Goal: Check status: Check status

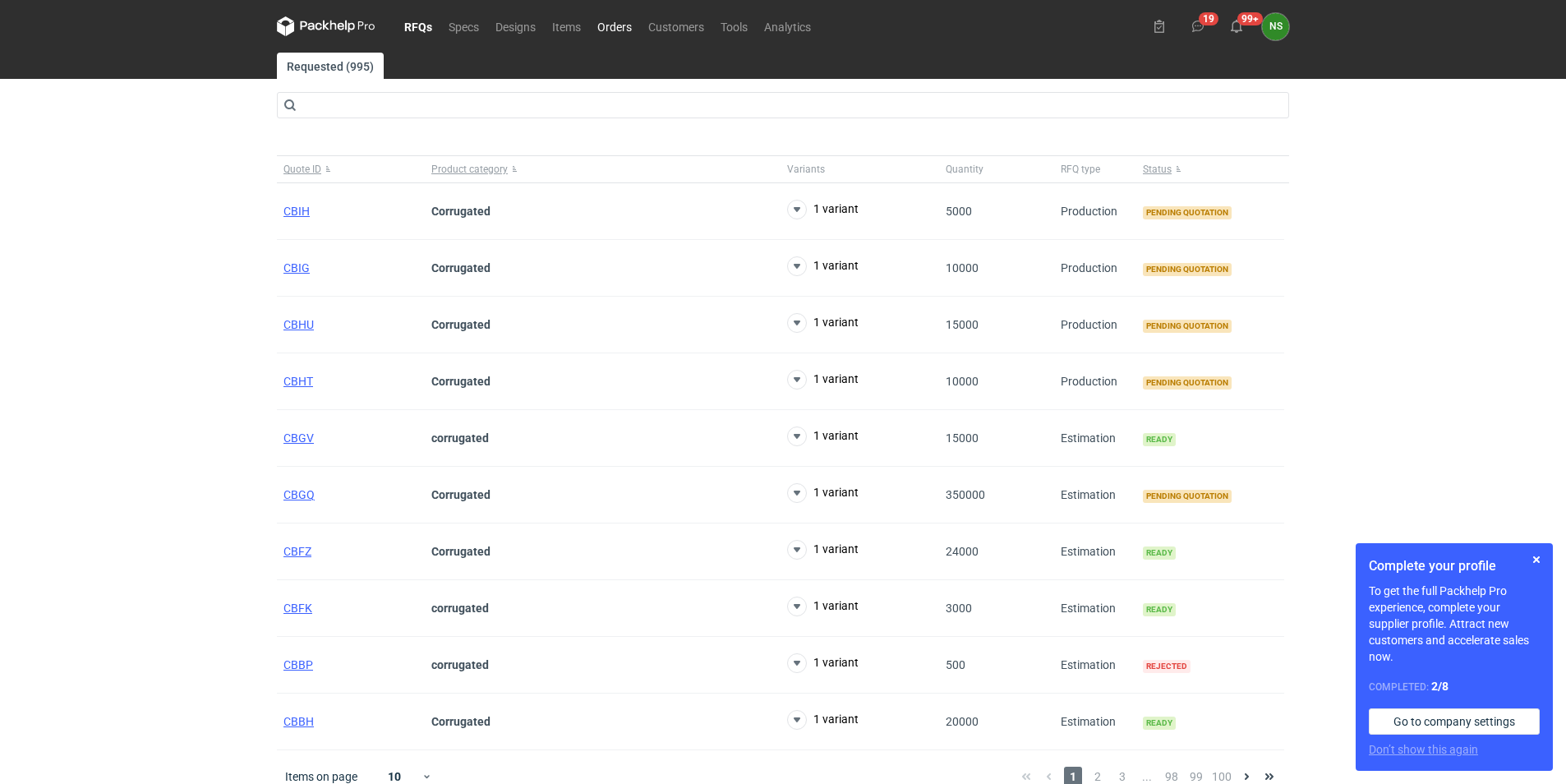
click at [613, 27] on link "Orders" at bounding box center [615, 27] width 51 height 19
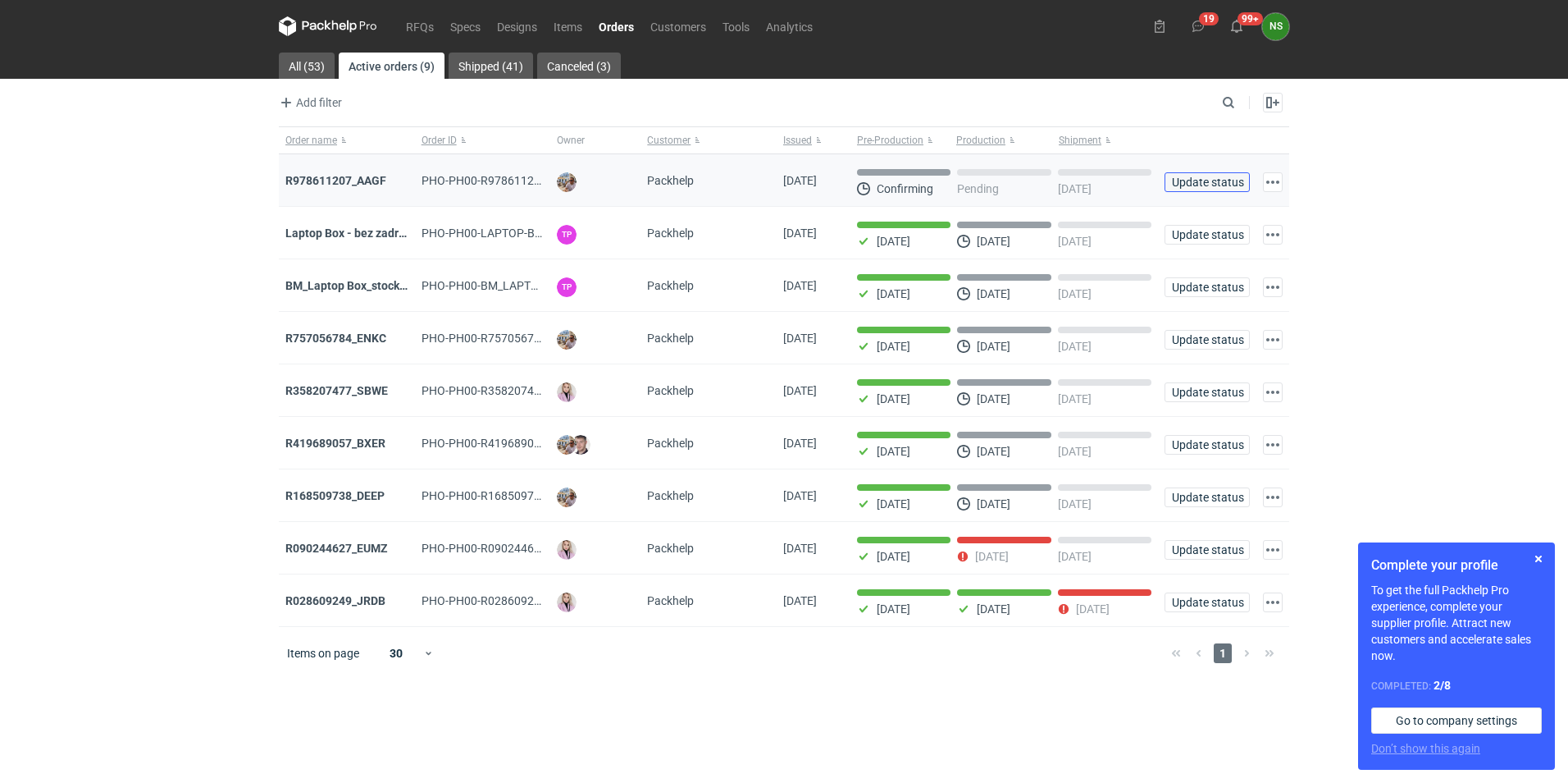
click at [1209, 191] on button "Update status" at bounding box center [1207, 182] width 86 height 19
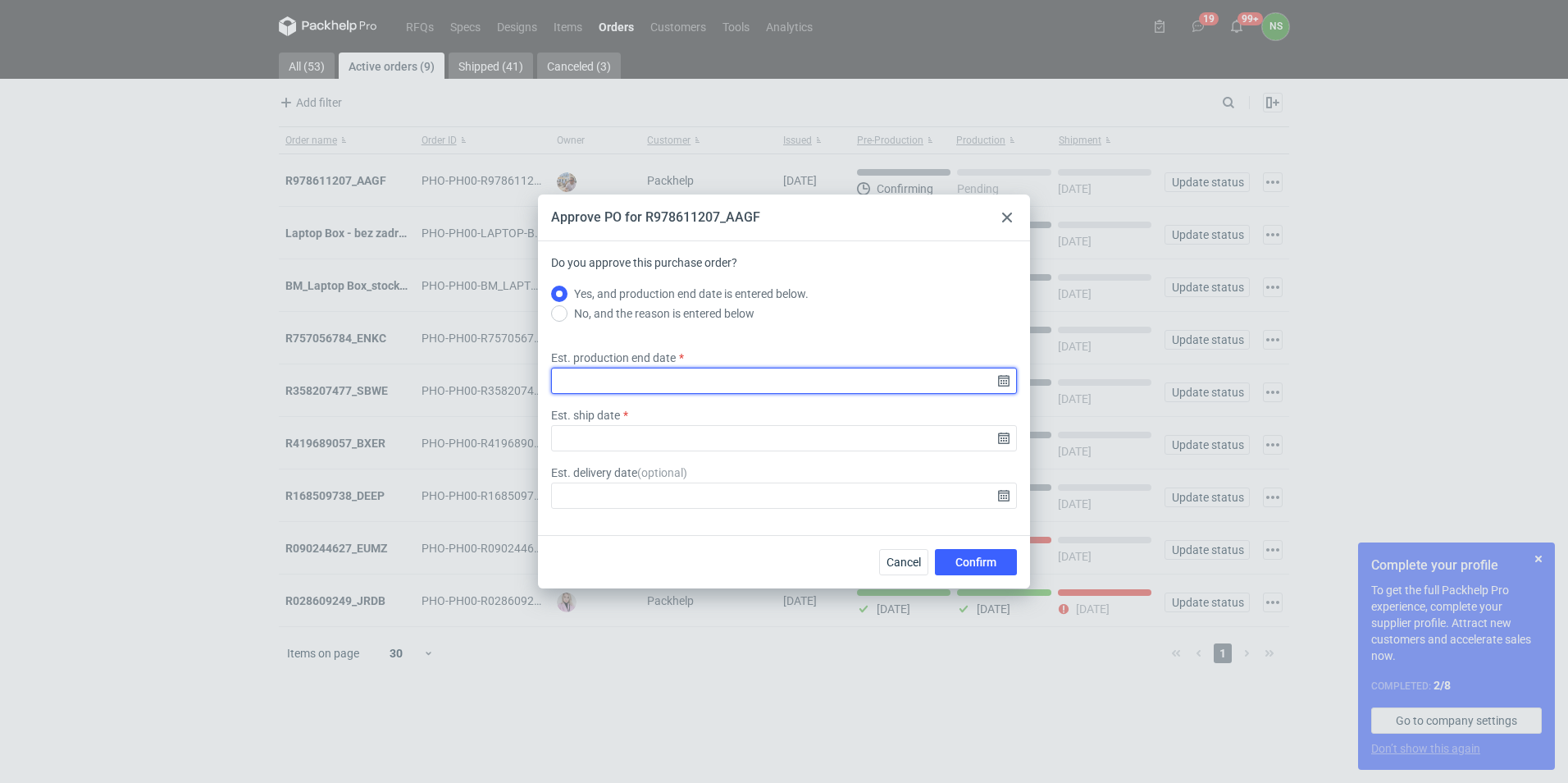
click at [1011, 383] on input "Est. production end date" at bounding box center [784, 381] width 466 height 27
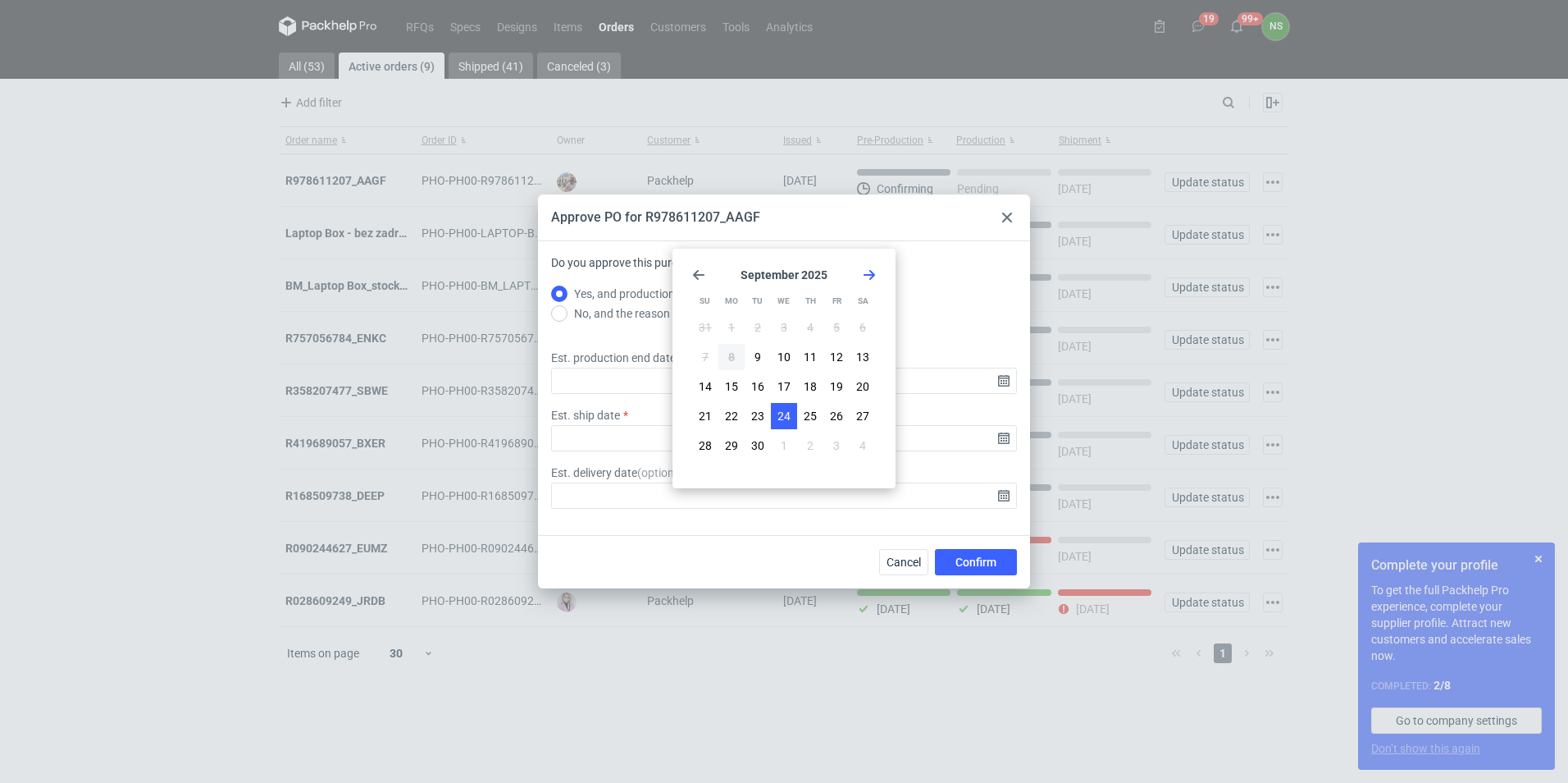
click at [777, 414] on span "24" at bounding box center [784, 415] width 13 height 17
type input "[DATE]"
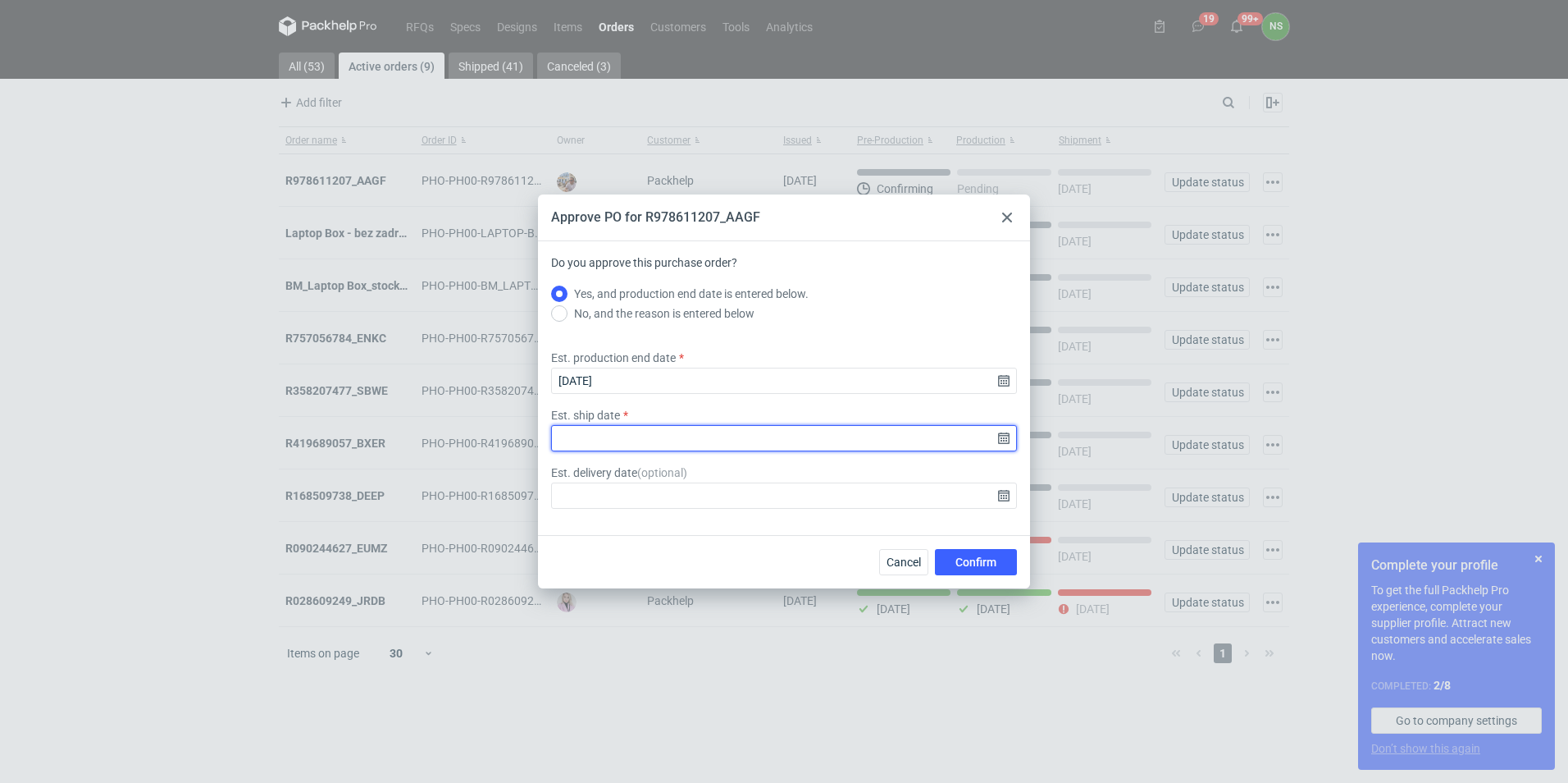
click at [1005, 440] on input "Est. ship date" at bounding box center [784, 438] width 466 height 27
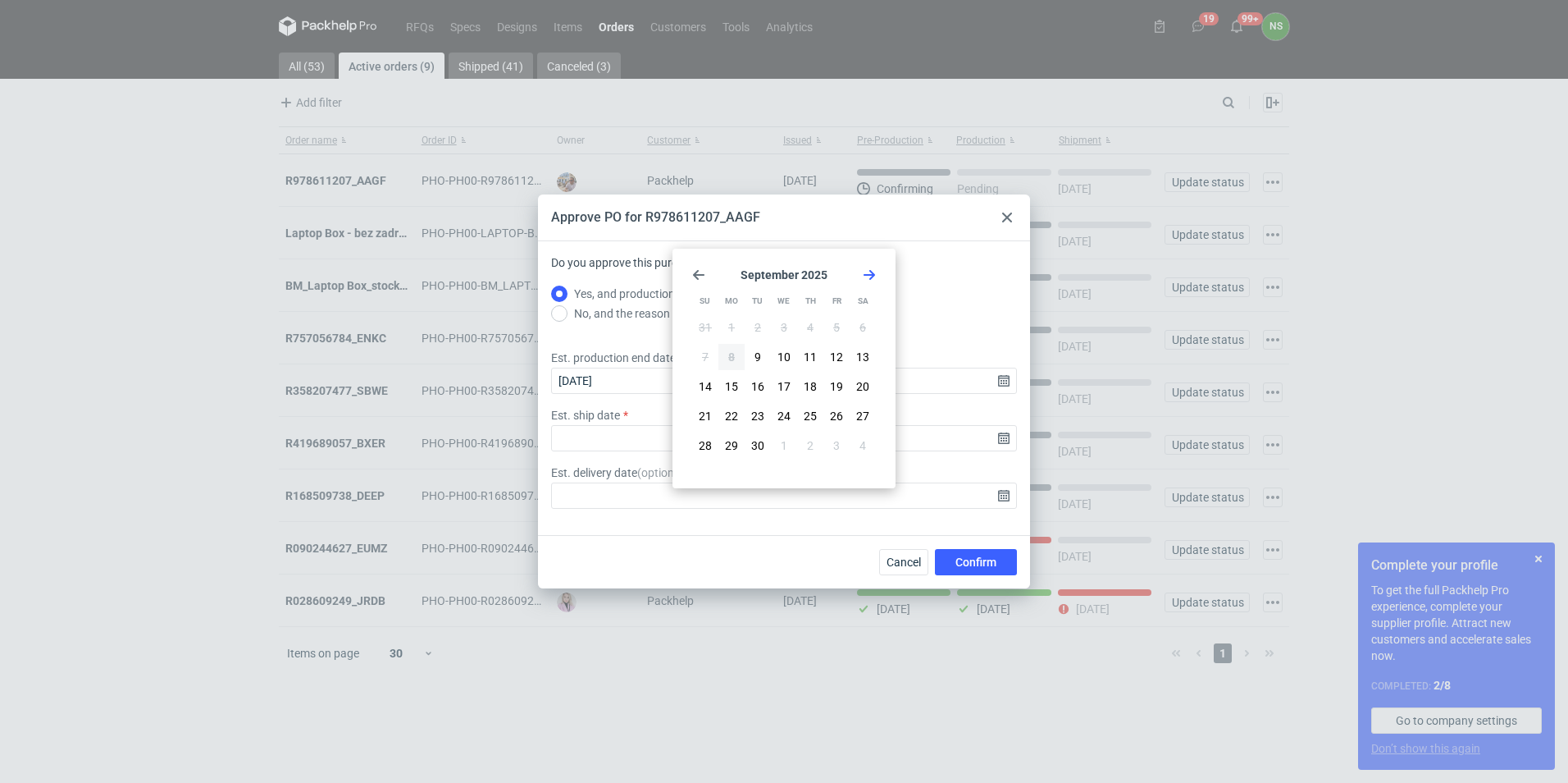
click at [784, 407] on button "24" at bounding box center [784, 416] width 27 height 27
type input "[DATE]"
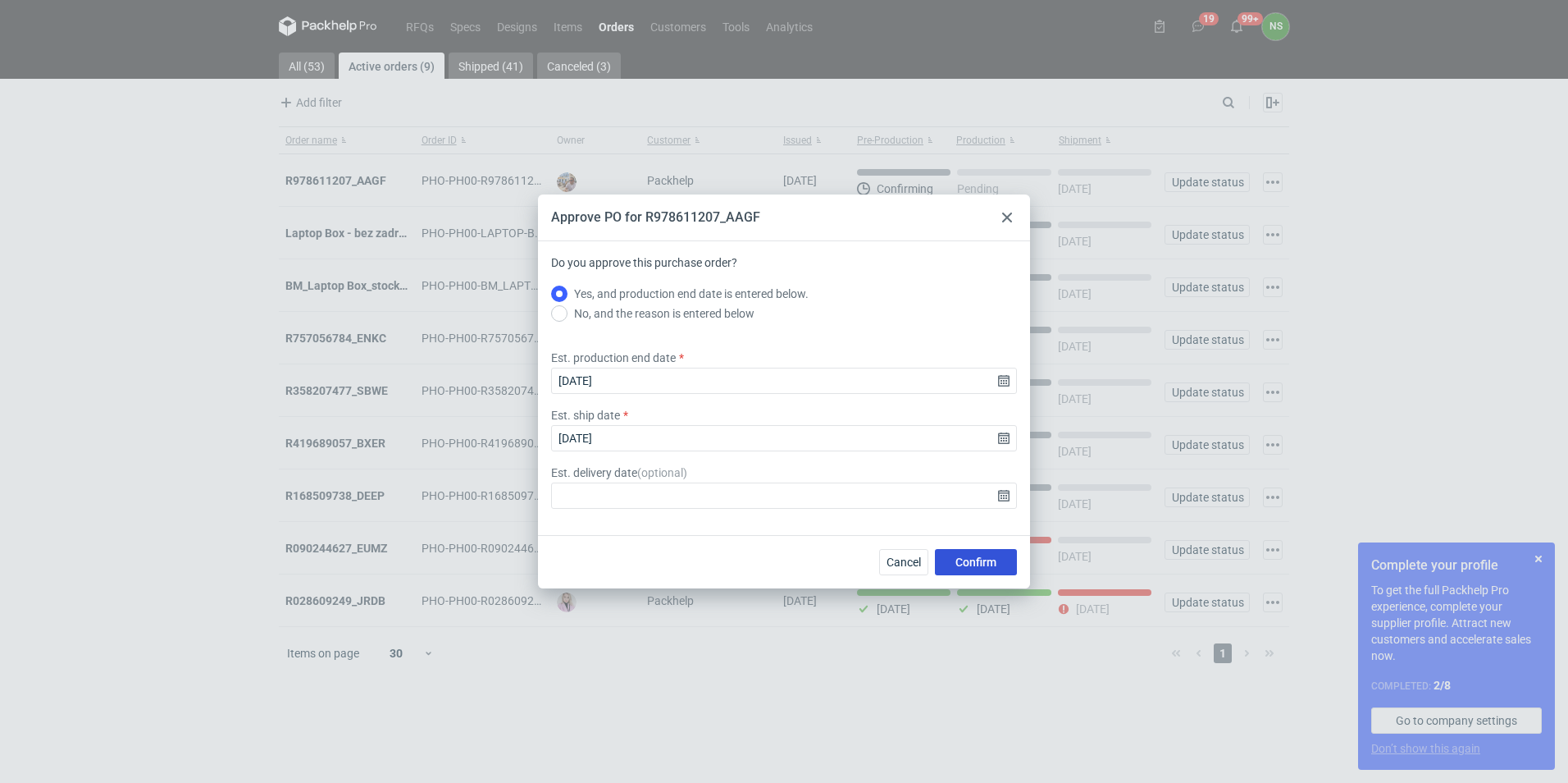
click at [957, 559] on span "Confirm" at bounding box center [975, 561] width 41 height 11
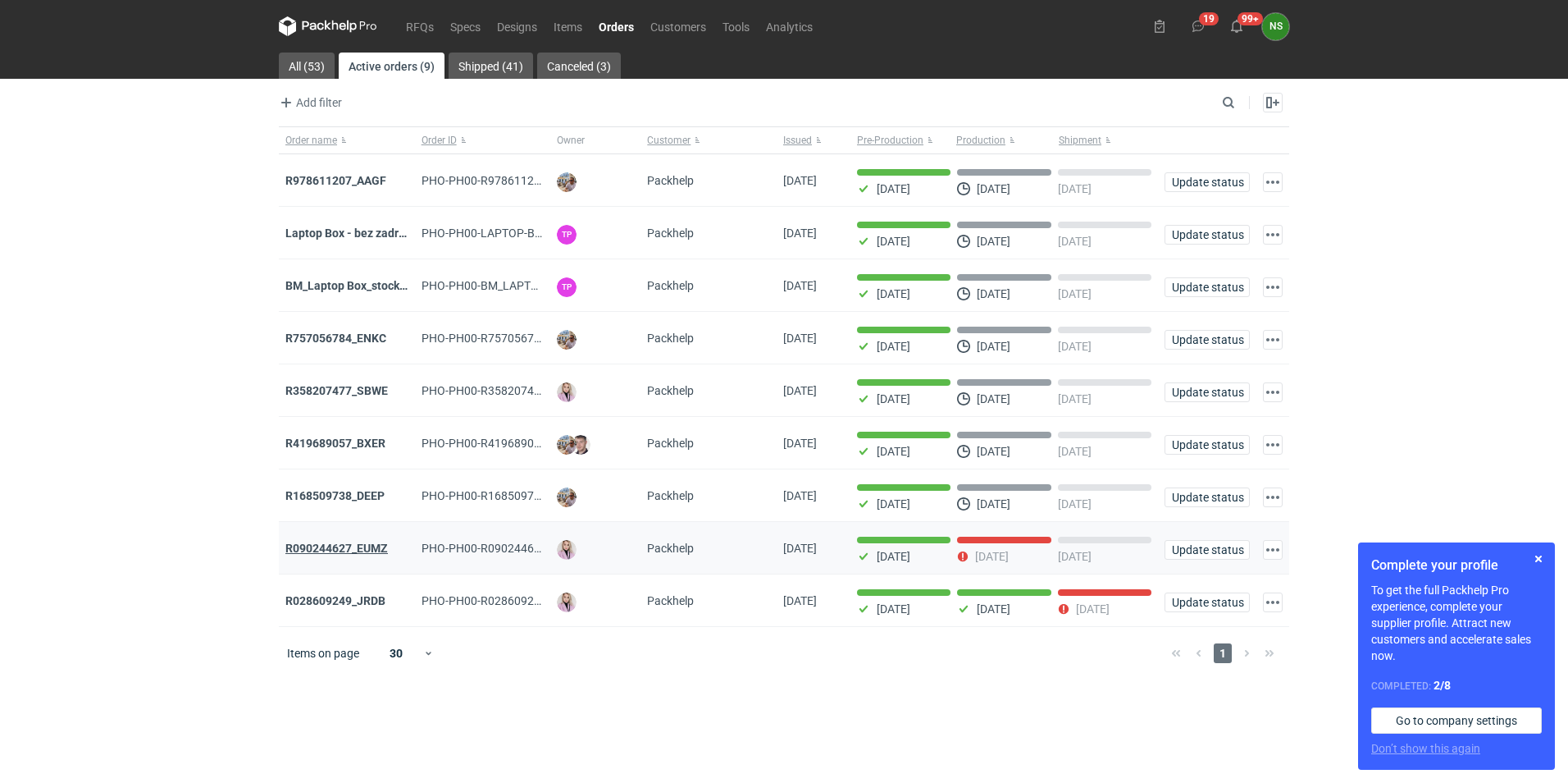
click at [352, 554] on strong "R090244627_EUMZ" at bounding box center [337, 548] width 102 height 13
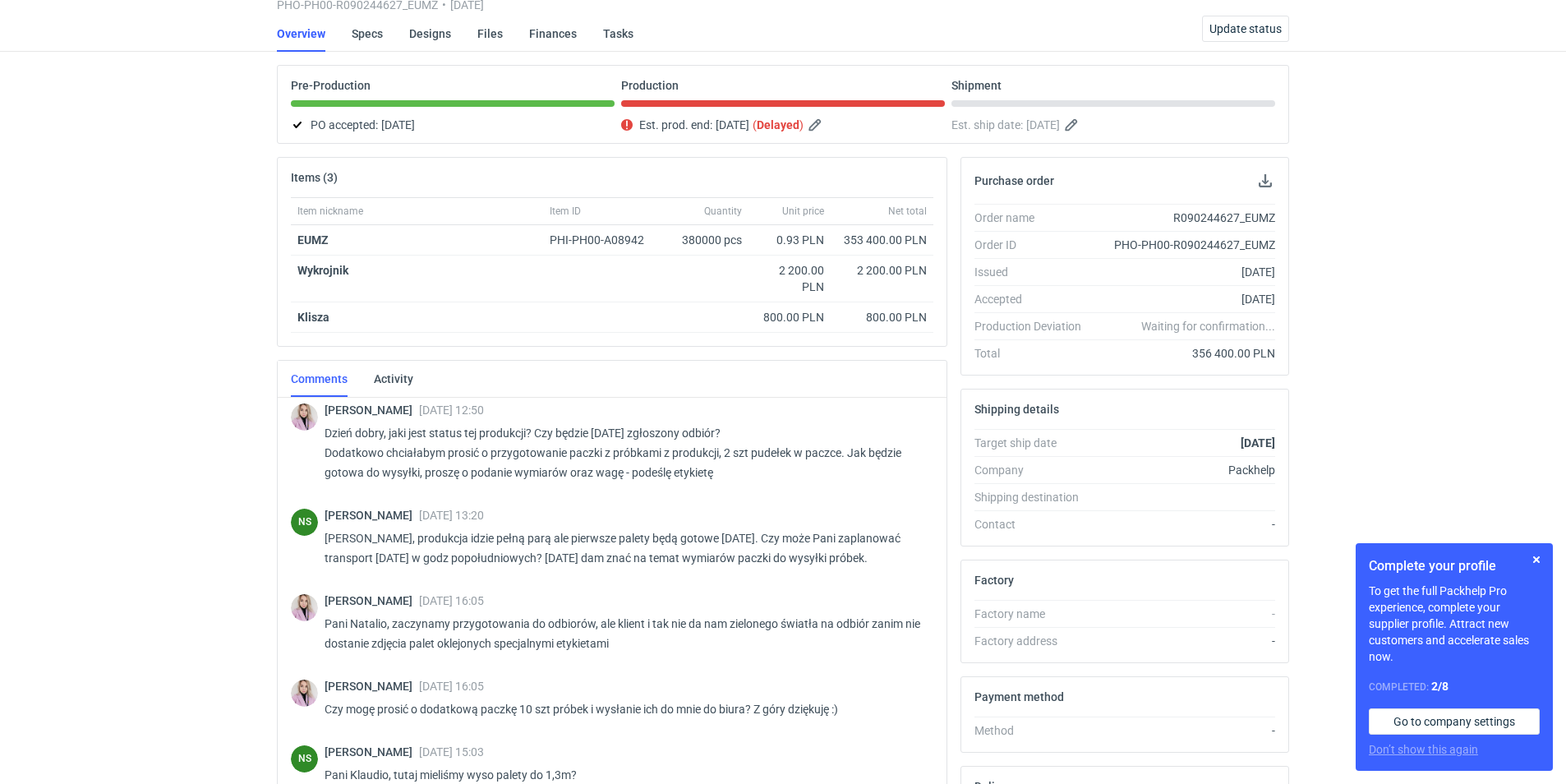
scroll to position [880, 0]
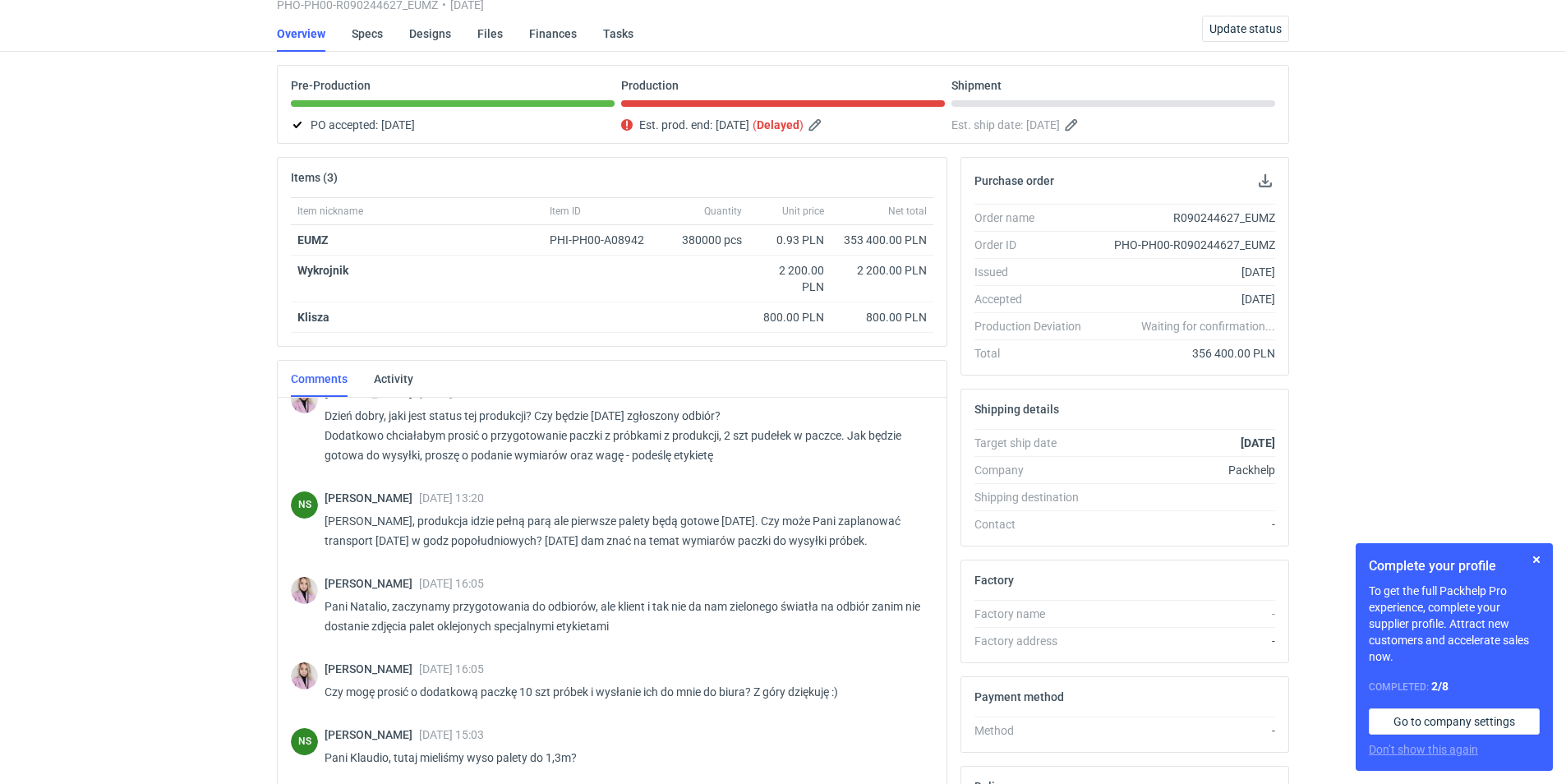
drag, startPoint x: 1565, startPoint y: 111, endPoint x: 1574, endPoint y: 31, distance: 80.5
click at [1565, 31] on html "RFQs Specs Designs Items Orders Customers Tools Analytics 19 99+ NS [PERSON_NAM…" at bounding box center [783, 298] width 1566 height 784
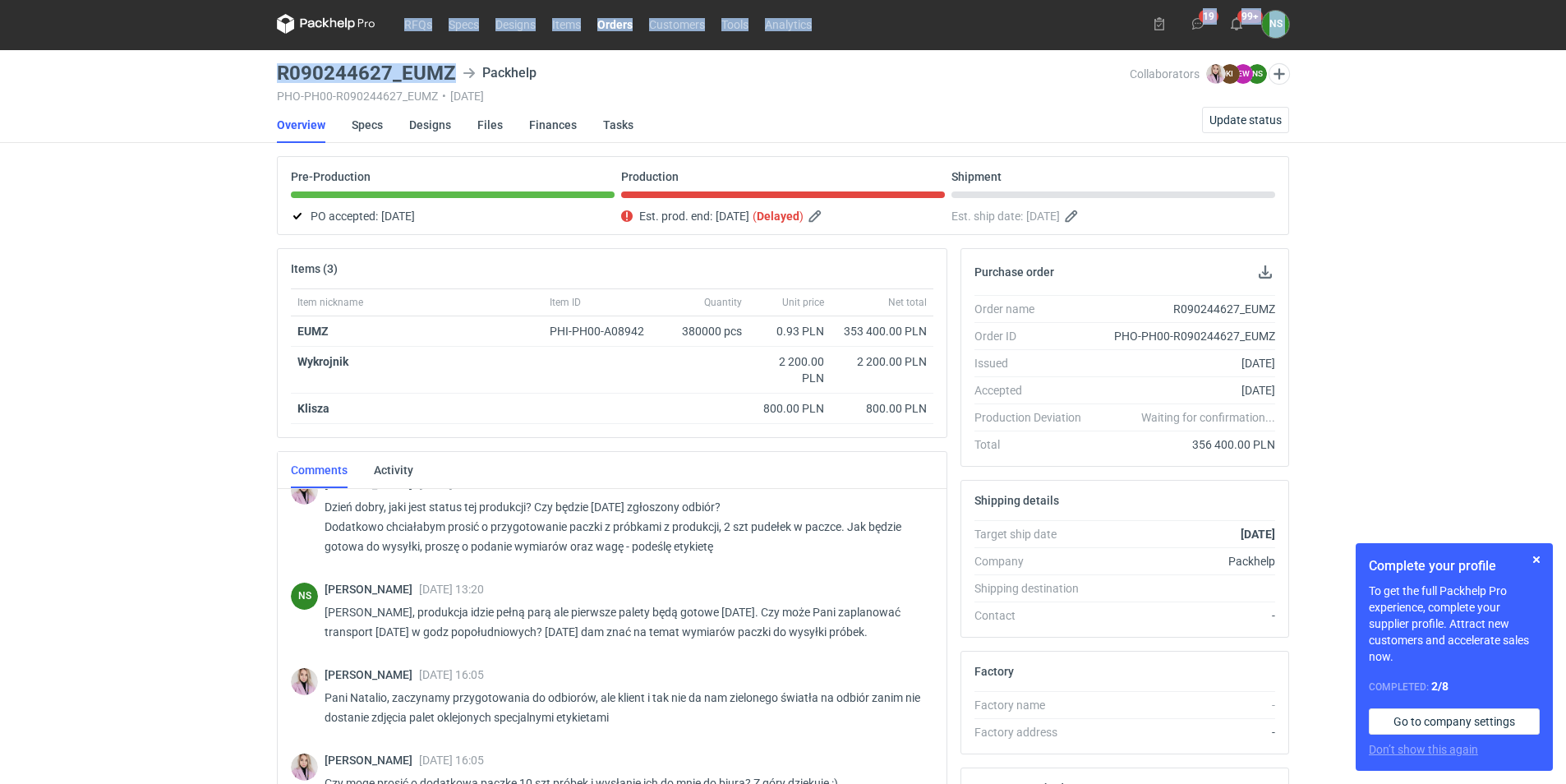
scroll to position [0, 0]
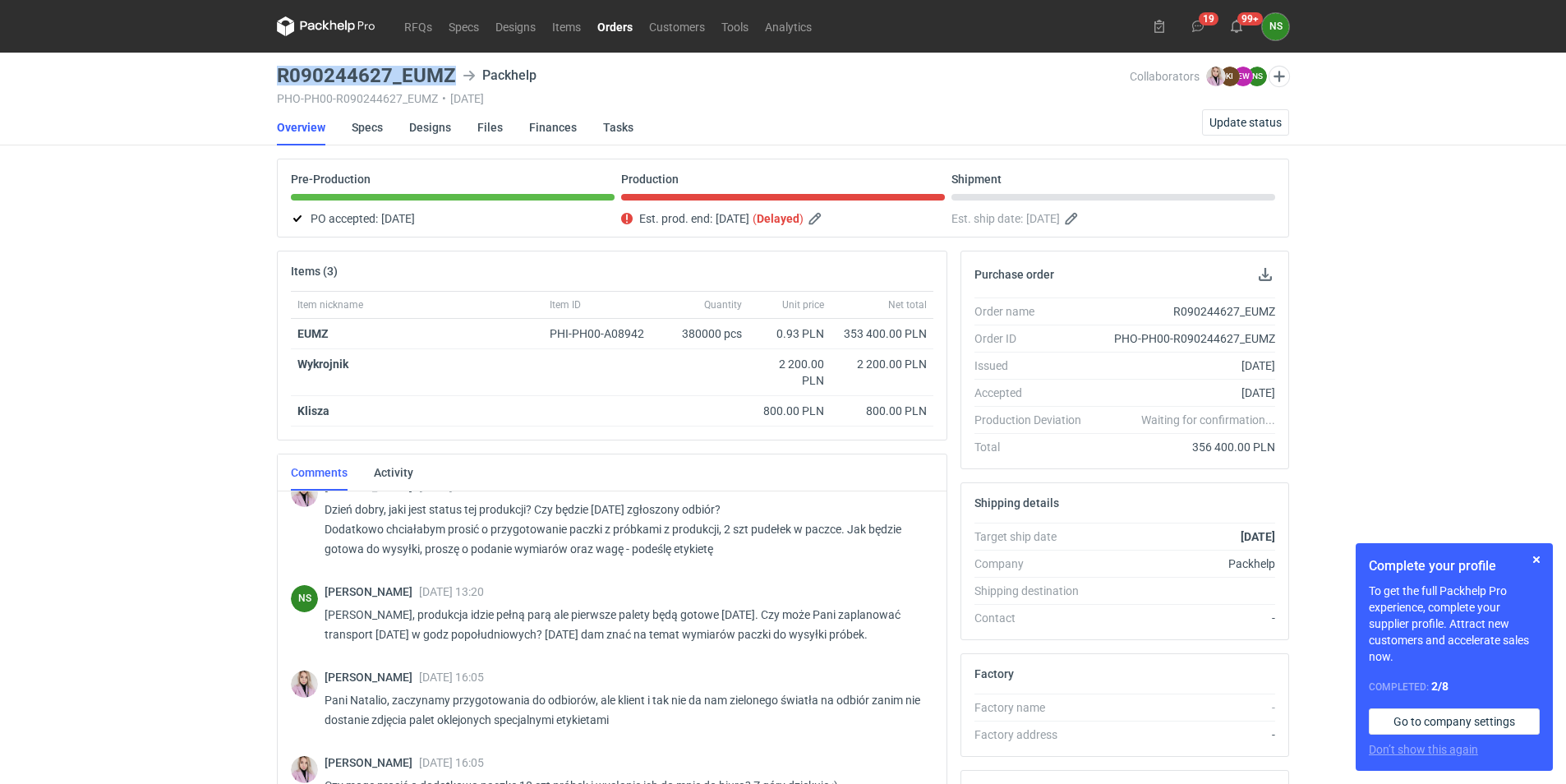
drag, startPoint x: 452, startPoint y: 8, endPoint x: 263, endPoint y: 71, distance: 199.2
click at [263, 71] on div "RFQs Specs Designs Items Orders Customers Tools Analytics 19 99+ NS [PERSON_NAM…" at bounding box center [783, 392] width 1566 height 784
copy h3 "R090244627_EUMZ"
click at [437, 71] on h3 "R090244627_EUMZ" at bounding box center [366, 75] width 179 height 19
drag, startPoint x: 453, startPoint y: 76, endPoint x: 277, endPoint y: 72, distance: 176.0
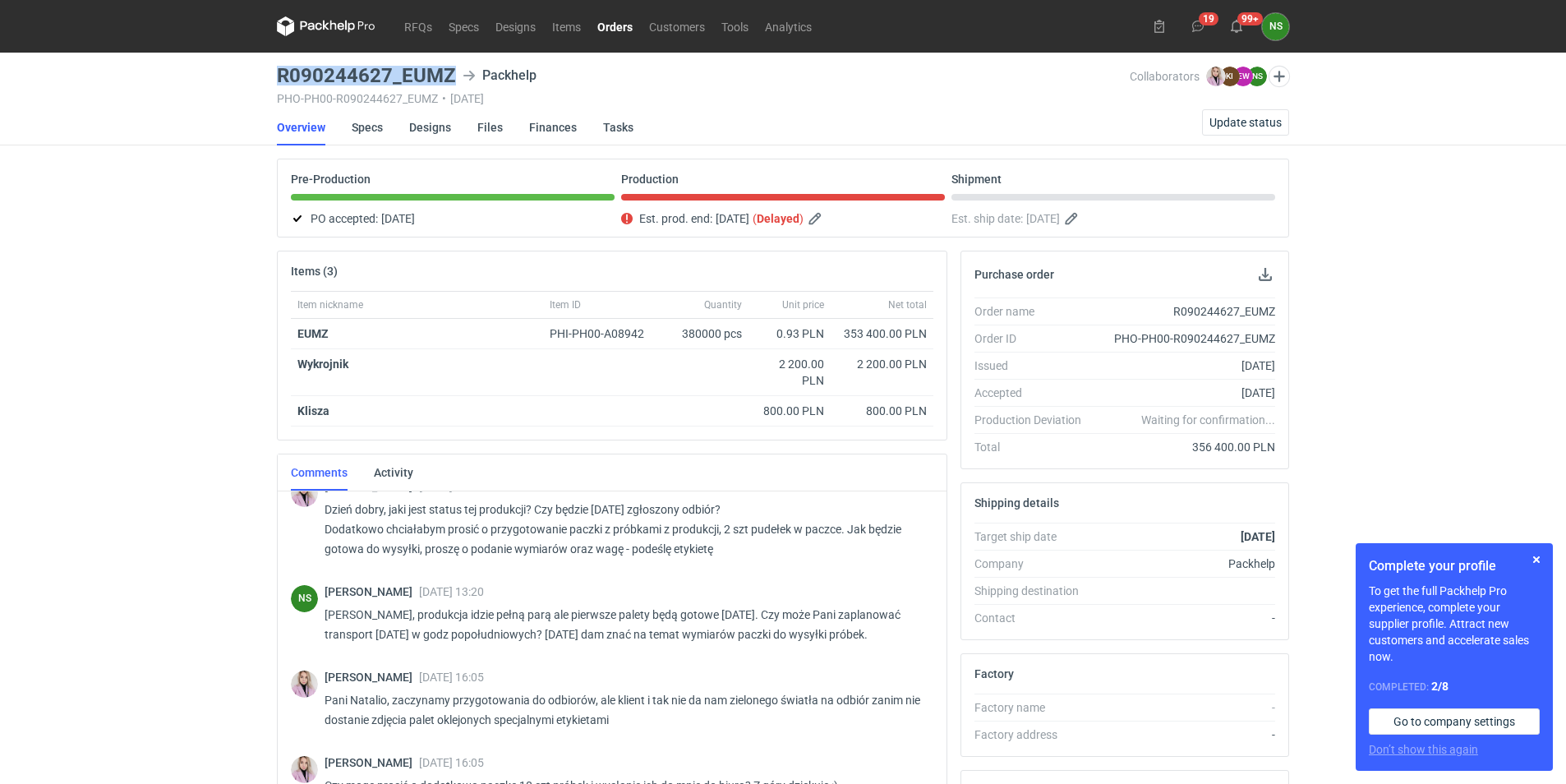
click at [277, 72] on div "R090244627_EUMZ Packhelp" at bounding box center [703, 75] width 852 height 19
copy h3 "R090244627_EUMZ"
click at [323, 23] on icon at bounding box center [326, 27] width 98 height 19
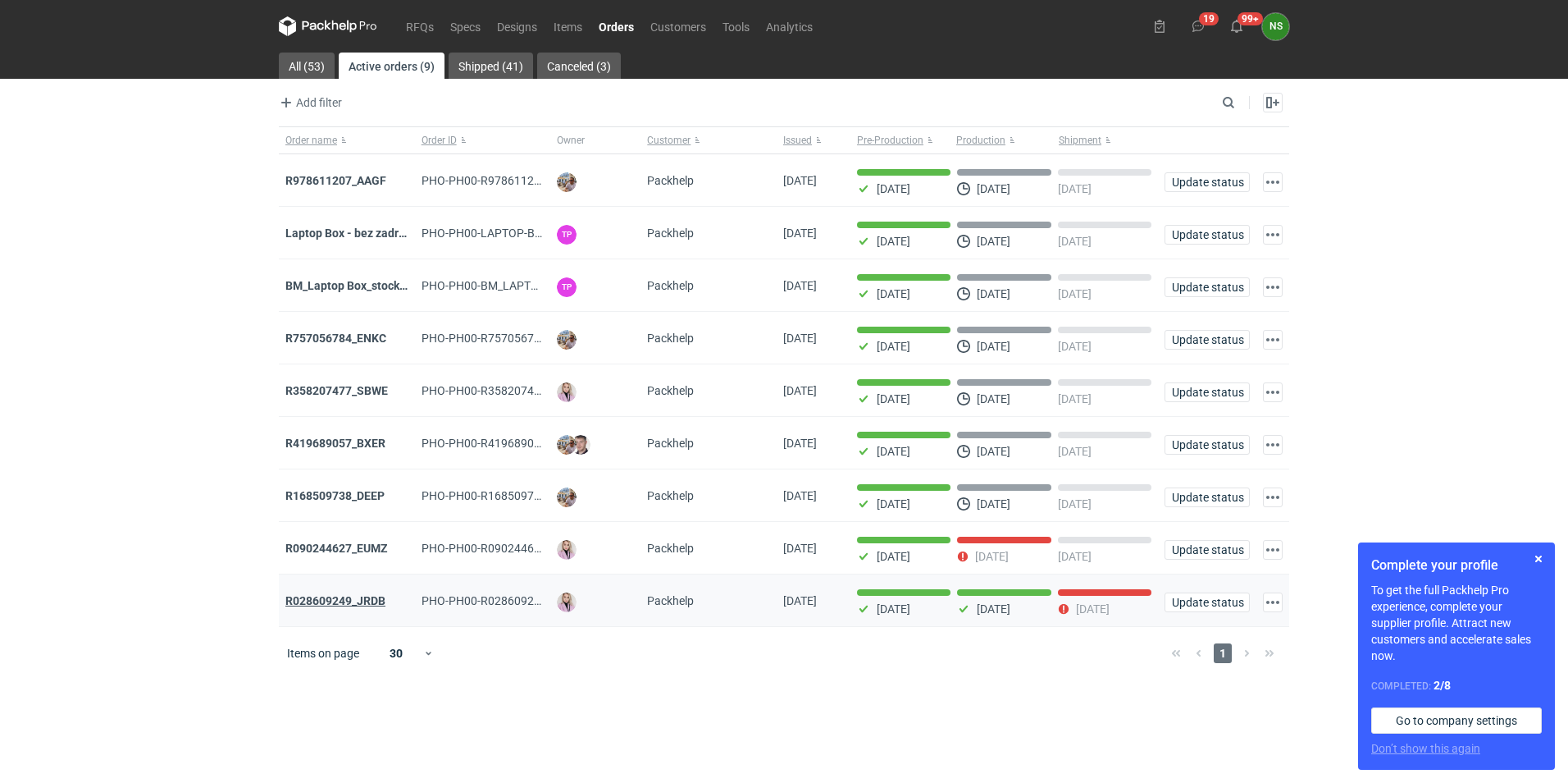
click at [346, 607] on strong "R028609249_JRDB" at bounding box center [335, 600] width 100 height 13
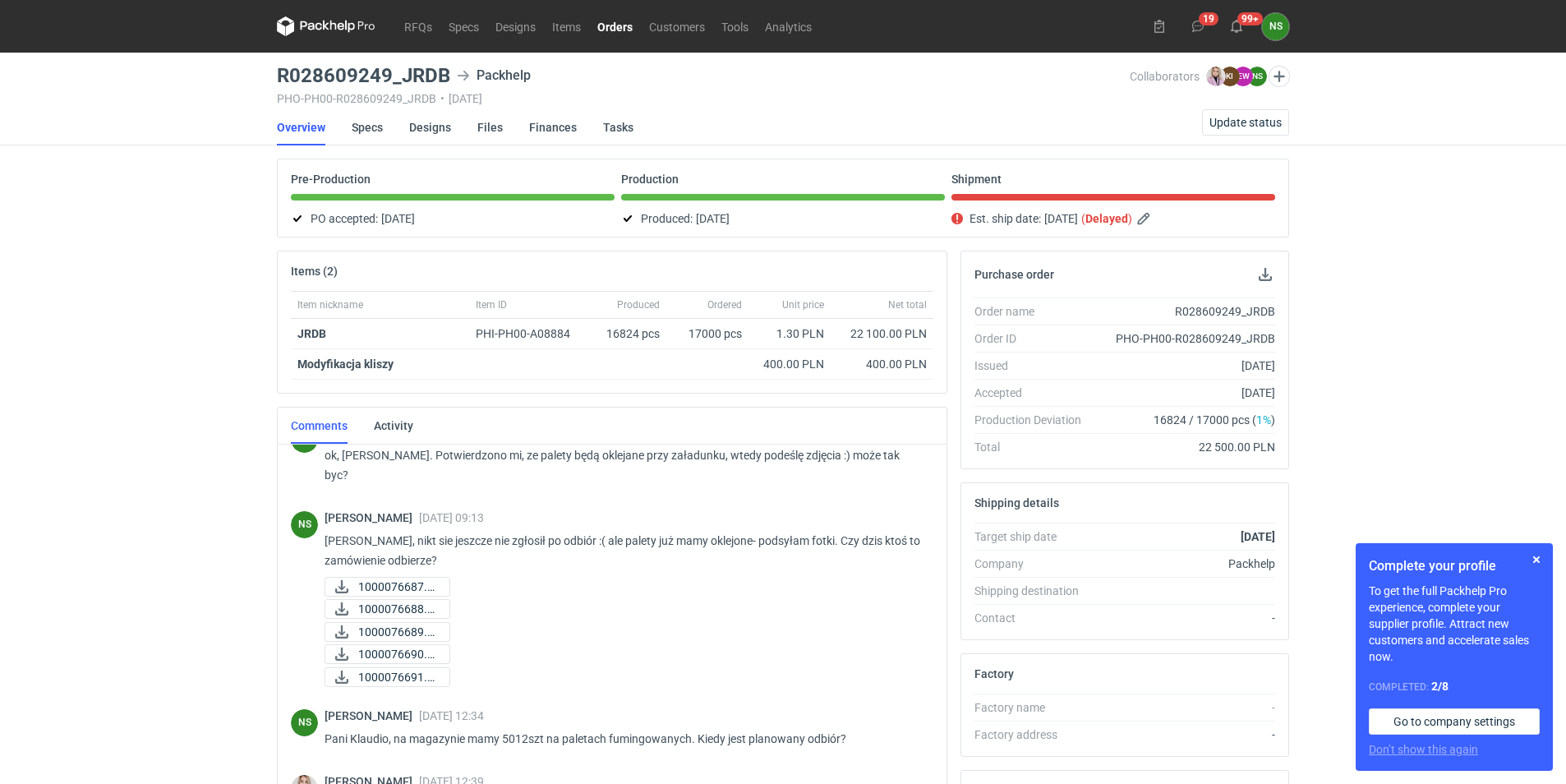
click at [613, 23] on link "Orders" at bounding box center [615, 27] width 51 height 19
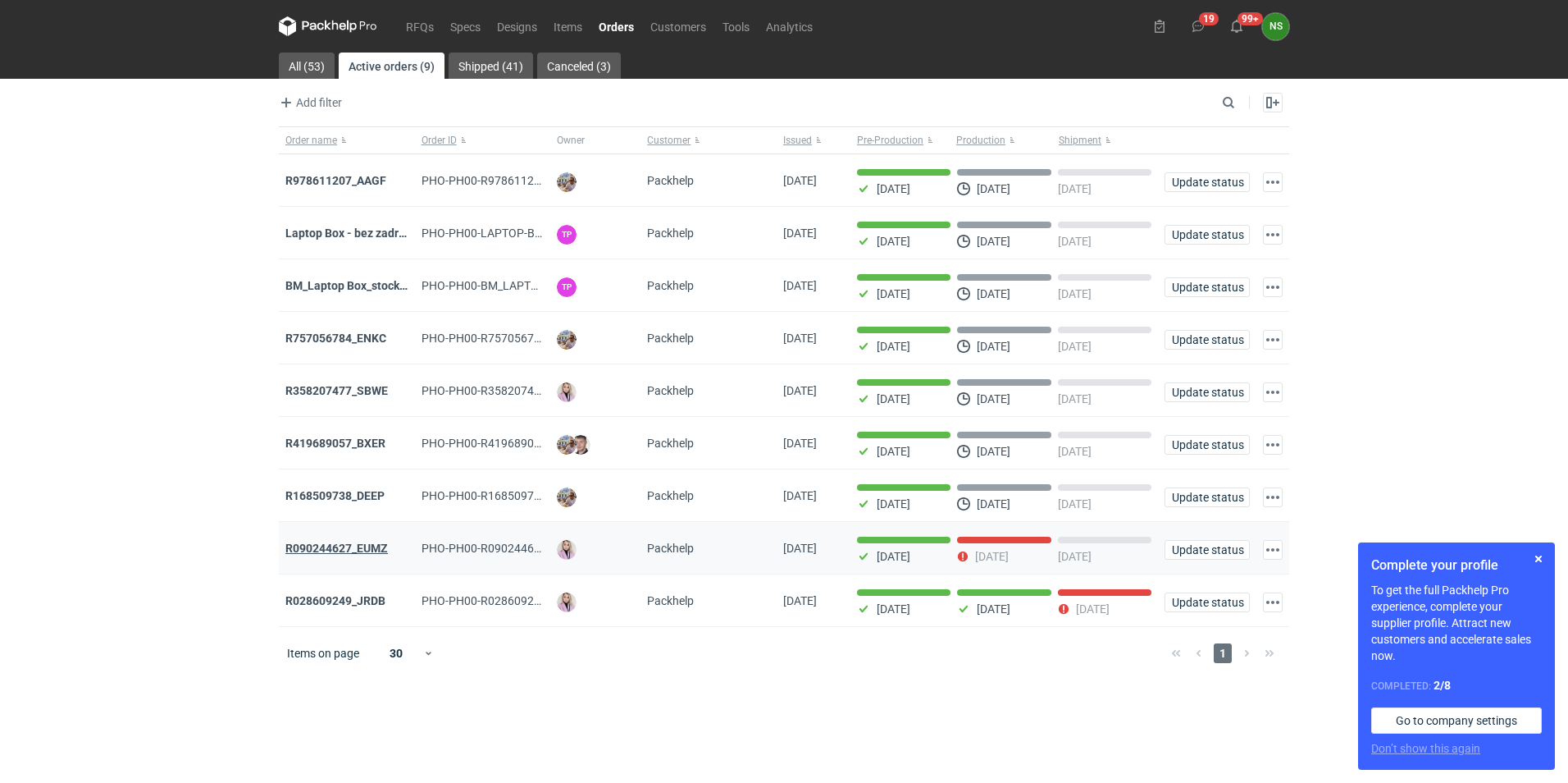
click at [367, 554] on strong "R090244627_EUMZ" at bounding box center [337, 548] width 102 height 13
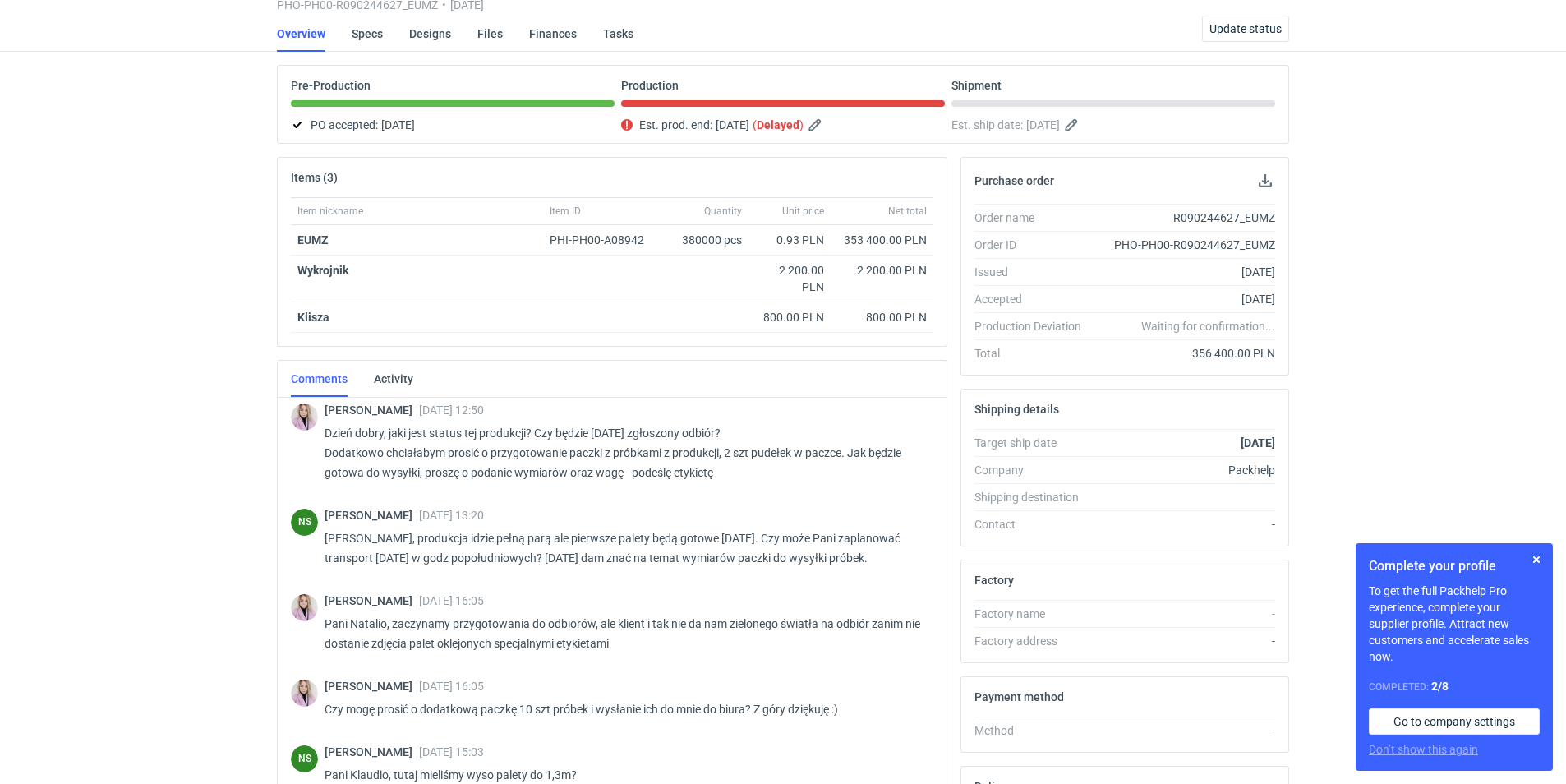
scroll to position [880, 0]
